Goal: Task Accomplishment & Management: Manage account settings

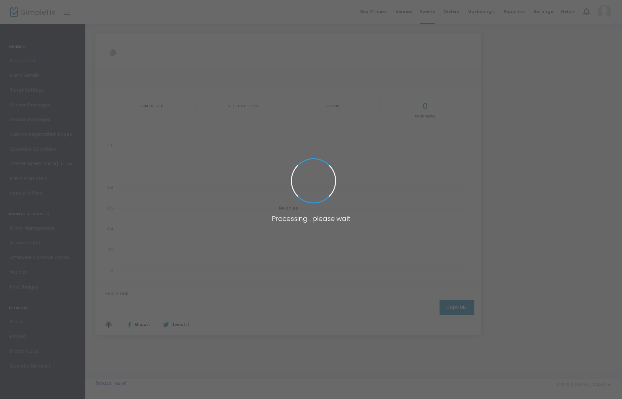
type input "[URL][DOMAIN_NAME]"
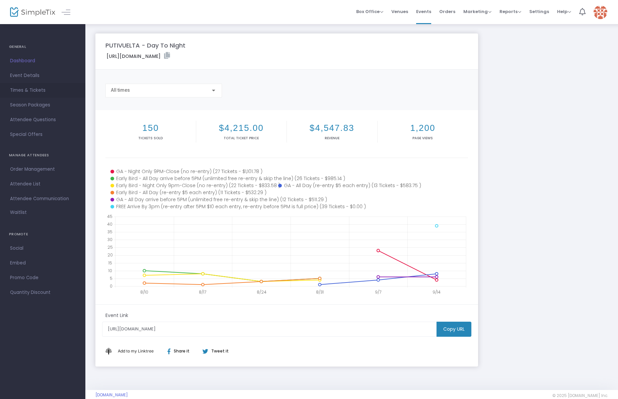
click at [34, 90] on span "Times & Tickets" at bounding box center [42, 90] width 65 height 9
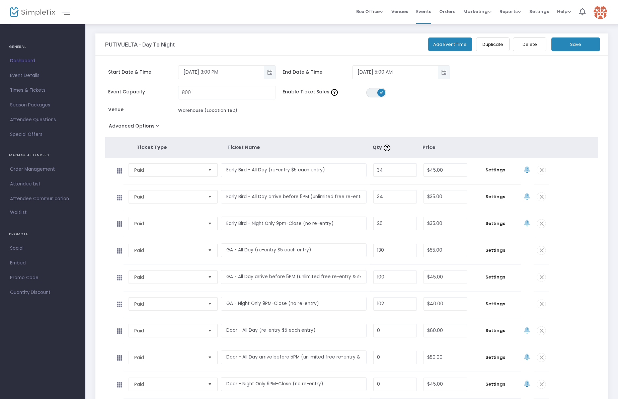
scroll to position [116, 0]
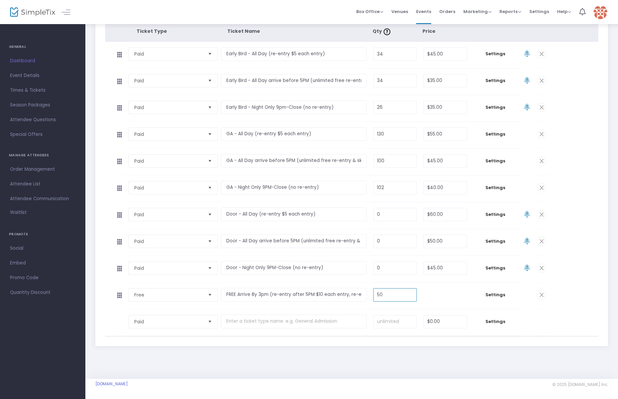
click at [397, 296] on input "50" at bounding box center [395, 295] width 43 height 13
type input "55"
click at [369, 357] on div "PUTIVUELTA - Day To Night Add Event Time Duplicate Delete Save Start Date & Tim…" at bounding box center [351, 143] width 533 height 472
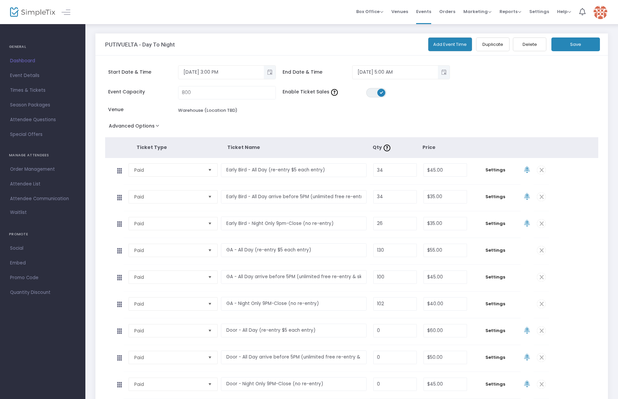
click at [579, 44] on button "Save" at bounding box center [576, 45] width 49 height 14
click at [30, 61] on span "Dashboard" at bounding box center [42, 61] width 65 height 9
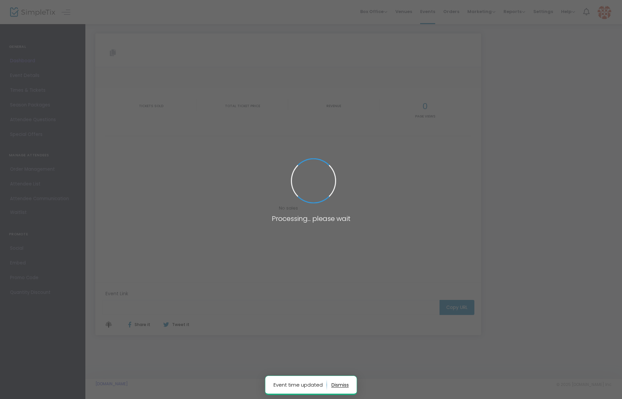
type input "[URL][DOMAIN_NAME]"
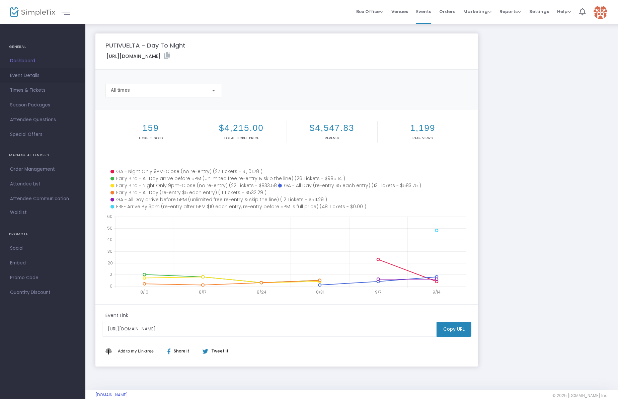
click at [46, 73] on span "Event Details" at bounding box center [42, 75] width 65 height 9
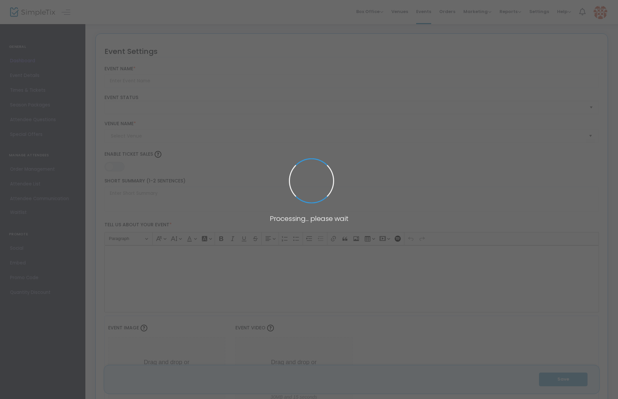
type input "PUTIVUELTA - Day To Night"
type textarea "🚨 We're back and we're making up for lost time! Love a day party? Love a night …"
type input "Buy Tickets"
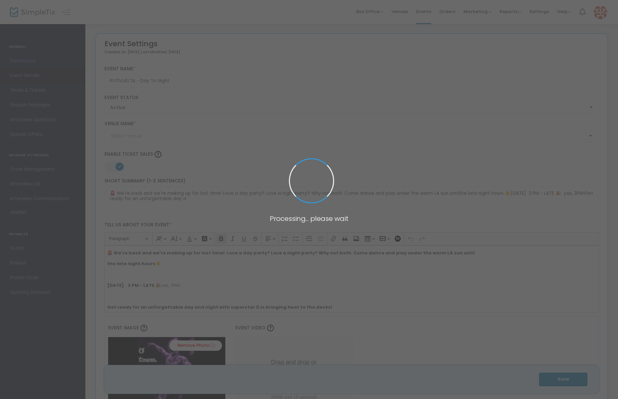
type input "Warehouse (Location TBD)"
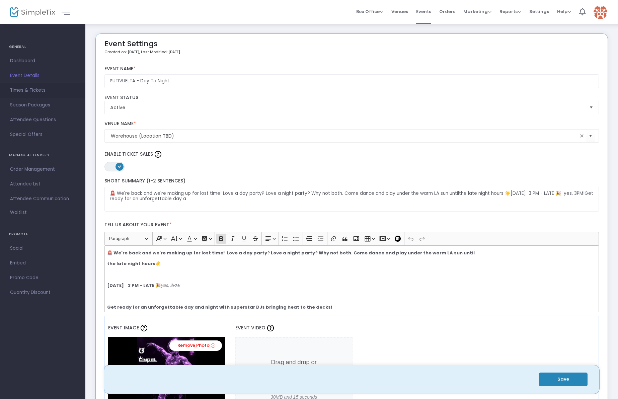
click at [35, 92] on span "Times & Tickets" at bounding box center [42, 90] width 65 height 9
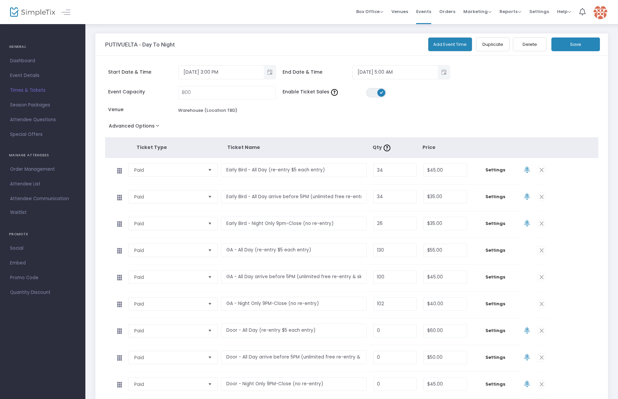
click at [40, 165] on span "Order Management" at bounding box center [42, 169] width 65 height 9
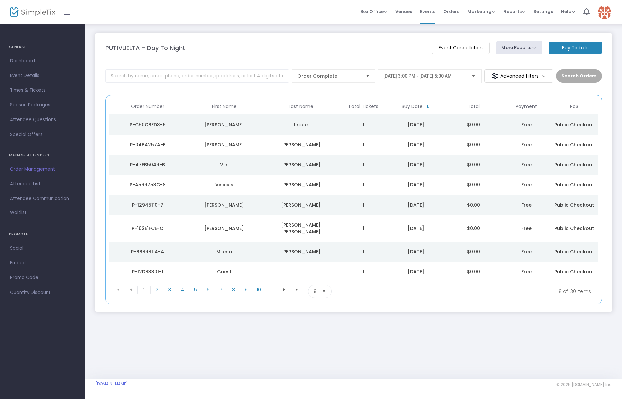
click at [322, 286] on span "Select" at bounding box center [324, 291] width 11 height 11
click at [318, 337] on span "100" at bounding box center [317, 338] width 7 height 7
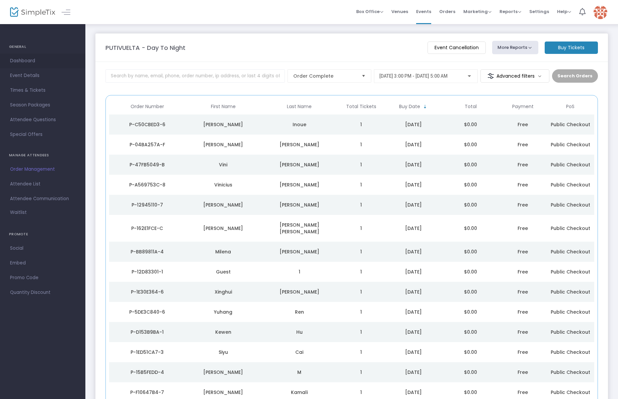
click at [34, 60] on span "Dashboard" at bounding box center [42, 61] width 65 height 9
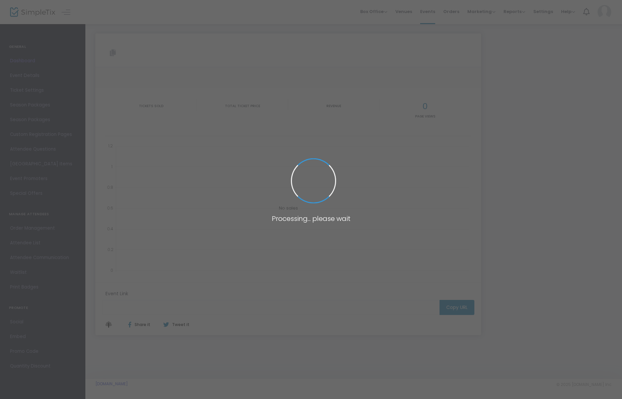
type input "[URL][DOMAIN_NAME]"
